Goal: Use online tool/utility

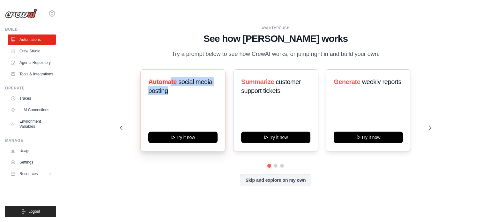
drag, startPoint x: 173, startPoint y: 83, endPoint x: 199, endPoint y: 103, distance: 33.2
click at [199, 103] on div "Automate social media posting Try it now" at bounding box center [182, 110] width 85 height 82
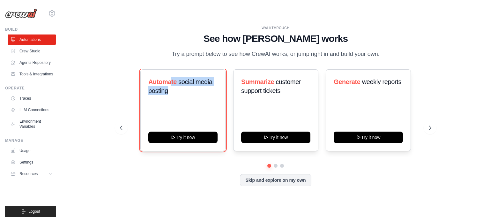
drag, startPoint x: 210, startPoint y: 141, endPoint x: 275, endPoint y: 68, distance: 97.8
click at [275, 68] on div "WALKTHROUGH See how [PERSON_NAME] works Try a prompt below to see how [PERSON_N…" at bounding box center [275, 111] width 327 height 170
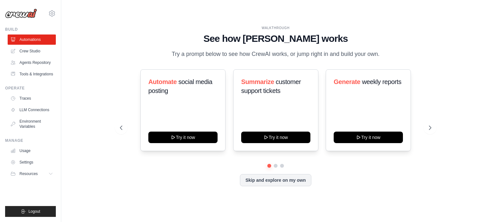
click at [193, 151] on div "Automate social media posting Try it now Summarize customer support tickets Try…" at bounding box center [275, 116] width 311 height 94
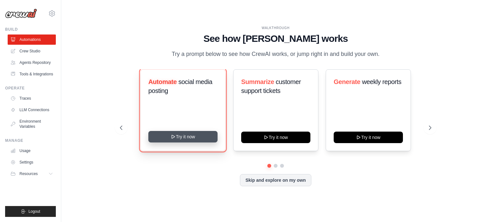
click at [188, 136] on button "Try it now" at bounding box center [182, 136] width 69 height 11
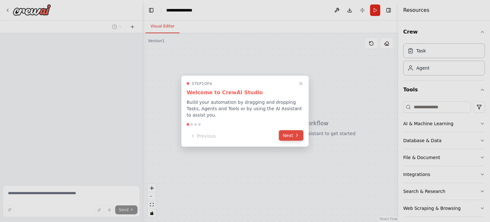
click at [295, 134] on icon at bounding box center [296, 135] width 5 height 5
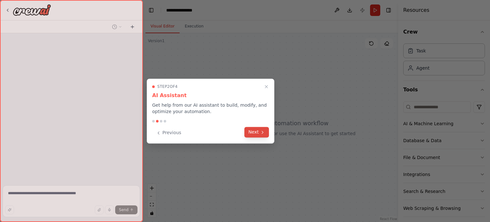
click at [253, 135] on button "Next" at bounding box center [256, 132] width 25 height 11
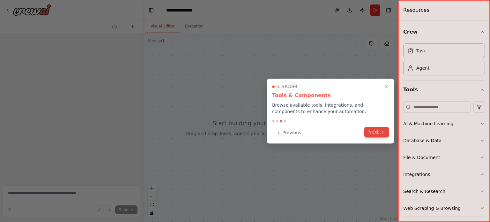
click at [386, 127] on button "Next" at bounding box center [376, 132] width 25 height 11
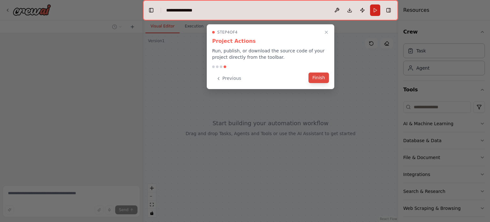
click at [323, 80] on button "Finish" at bounding box center [318, 77] width 20 height 11
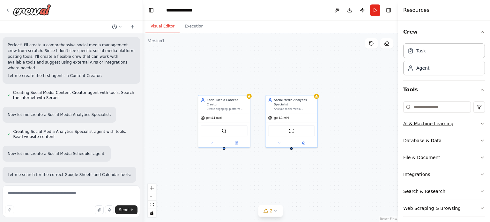
scroll to position [339, 0]
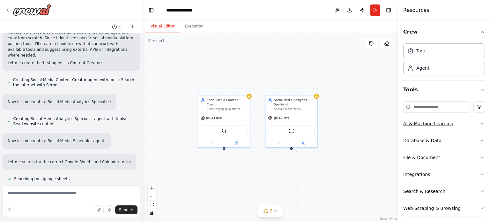
click at [449, 123] on div "AI & Machine Learning" at bounding box center [428, 123] width 50 height 6
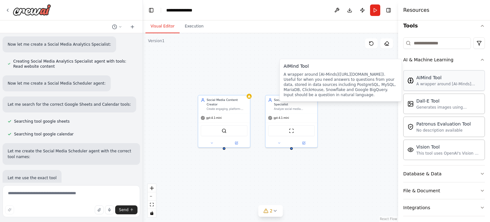
scroll to position [405, 0]
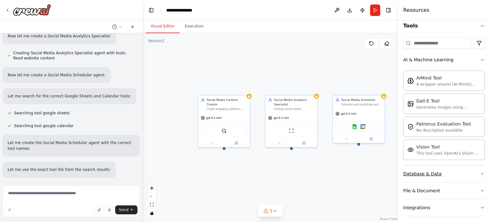
click at [441, 173] on button "Database & Data" at bounding box center [444, 173] width 82 height 17
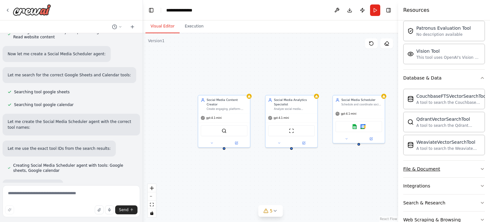
scroll to position [444, 0]
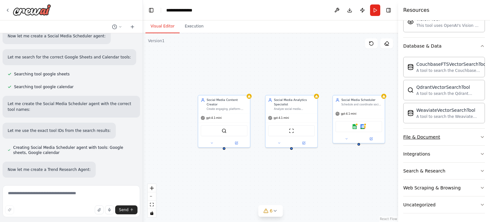
click at [441, 135] on button "File & Document" at bounding box center [444, 137] width 82 height 17
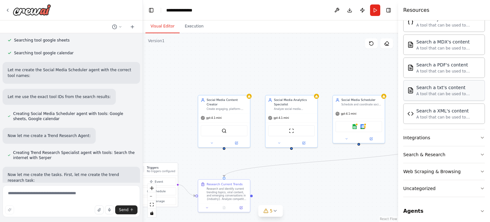
scroll to position [397, 0]
click at [446, 136] on button "Integrations" at bounding box center [444, 137] width 82 height 17
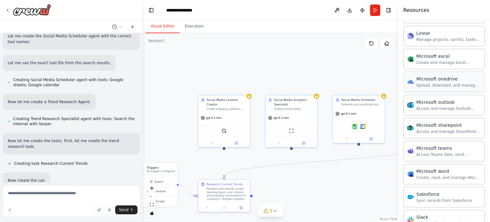
scroll to position [747, 0]
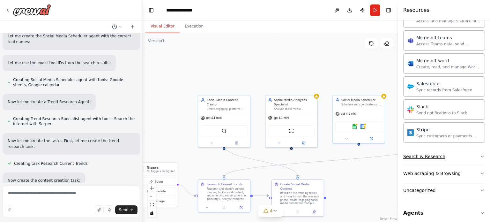
click at [437, 154] on div "Search & Research" at bounding box center [424, 156] width 42 height 6
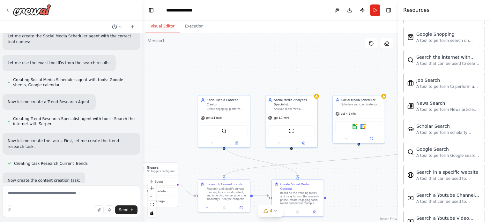
scroll to position [1115, 0]
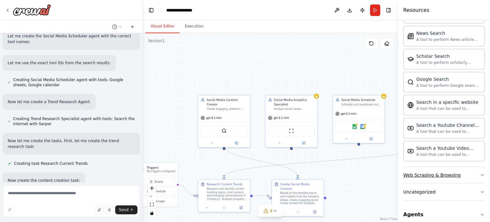
click at [438, 172] on div "Web Scraping & Browsing" at bounding box center [431, 175] width 57 height 6
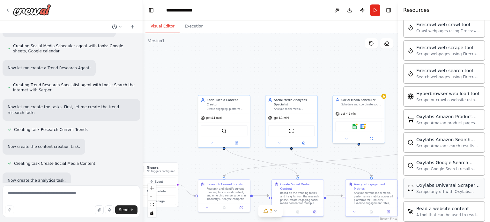
scroll to position [1462, 0]
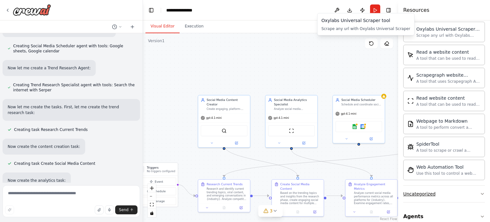
click at [437, 185] on button "Uncategorized" at bounding box center [444, 193] width 82 height 17
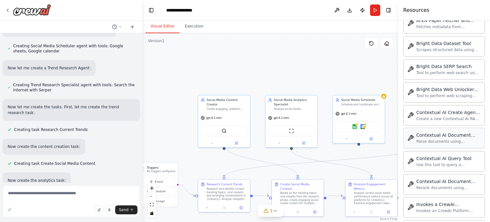
scroll to position [1810, 0]
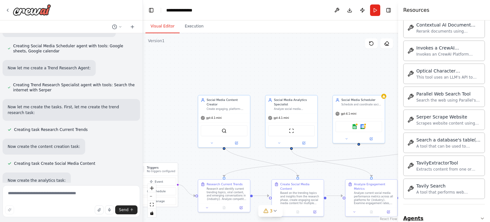
click at [431, 209] on button "Agents" at bounding box center [444, 218] width 82 height 18
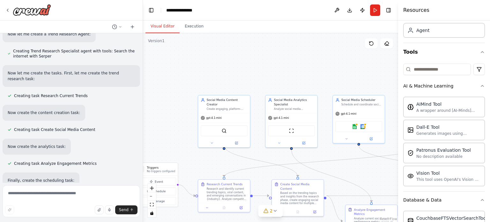
scroll to position [0, 0]
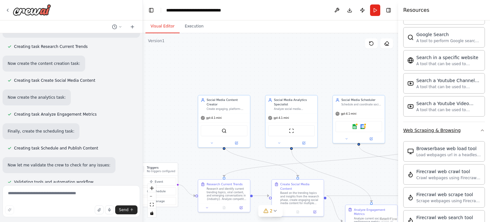
click at [462, 123] on button "Web Scraping & Browsing" at bounding box center [444, 130] width 82 height 17
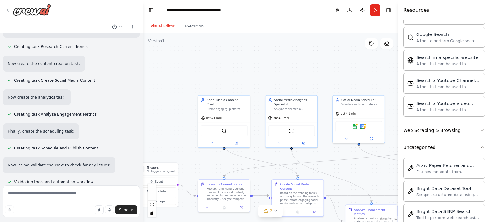
click at [462, 142] on button "Uncategorized" at bounding box center [444, 147] width 82 height 17
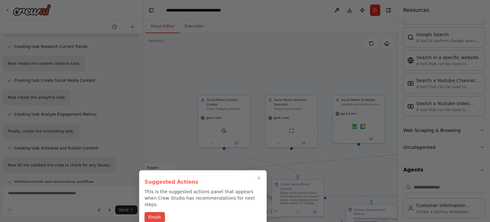
click at [153, 215] on button "Finish" at bounding box center [154, 217] width 20 height 11
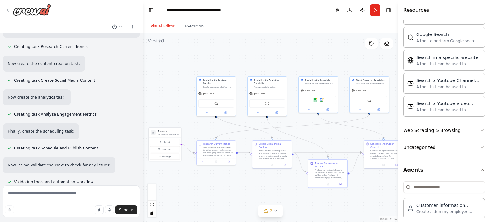
drag, startPoint x: 339, startPoint y: 164, endPoint x: 321, endPoint y: 136, distance: 33.4
click at [321, 136] on div ".deletable-edge-delete-btn { width: 20px; height: 20px; border: 0px solid #ffff…" at bounding box center [270, 127] width 255 height 188
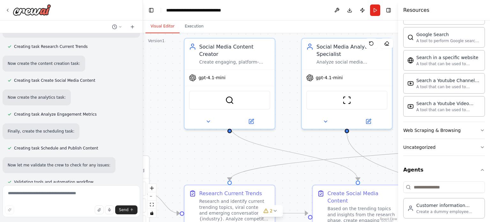
drag, startPoint x: 189, startPoint y: 111, endPoint x: 217, endPoint y: 163, distance: 59.2
click at [217, 163] on div ".deletable-edge-delete-btn { width: 20px; height: 20px; border: 0px solid #ffff…" at bounding box center [270, 127] width 255 height 188
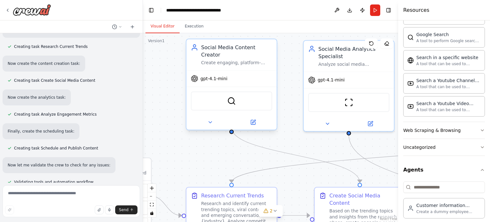
click at [214, 75] on div "gpt-4.1-mini" at bounding box center [231, 78] width 90 height 16
click at [212, 76] on span "gpt-4.1-mini" at bounding box center [213, 79] width 27 height 6
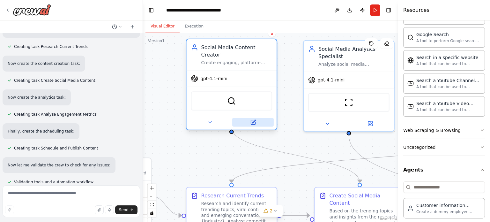
click at [252, 120] on icon at bounding box center [253, 122] width 4 height 4
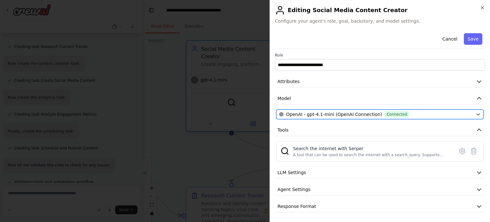
click at [354, 114] on span "OpenAI - gpt-4.1-mini (OpenAI Connection)" at bounding box center [334, 114] width 96 height 6
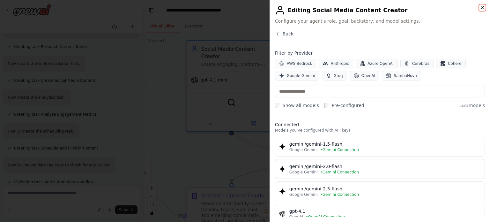
click at [481, 7] on icon "button" at bounding box center [482, 7] width 5 height 5
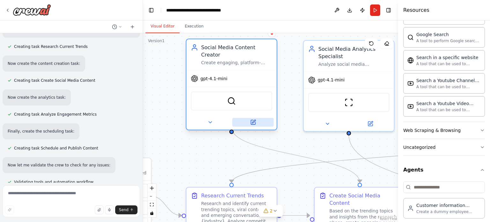
click at [257, 118] on button at bounding box center [252, 122] width 41 height 9
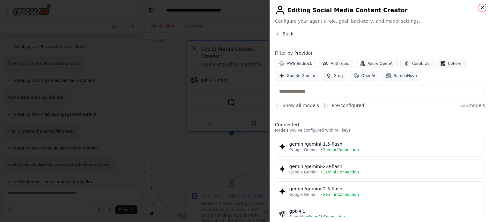
click at [482, 5] on icon "button" at bounding box center [482, 7] width 5 height 5
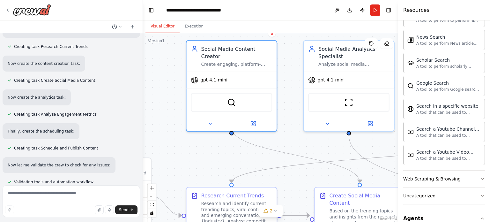
scroll to position [1096, 0]
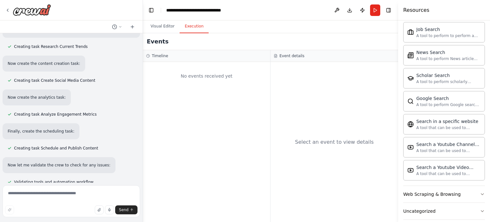
click at [186, 27] on button "Execution" at bounding box center [194, 26] width 29 height 13
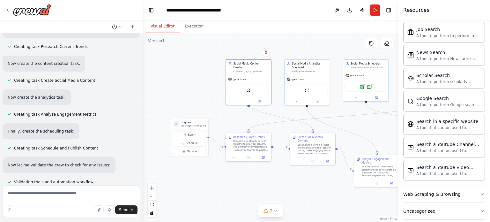
click at [169, 25] on button "Visual Editor" at bounding box center [162, 26] width 34 height 13
click at [7, 7] on div at bounding box center [28, 9] width 46 height 11
